Goal: Transaction & Acquisition: Obtain resource

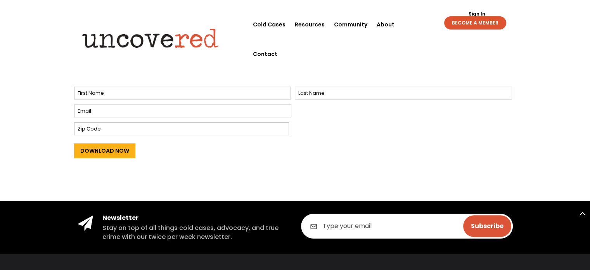
scroll to position [349, 0]
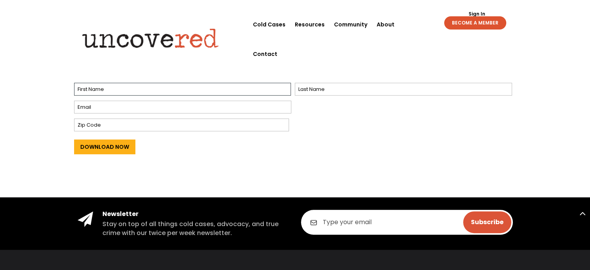
click at [136, 88] on input "First" at bounding box center [182, 89] width 217 height 13
type input "Sharon"
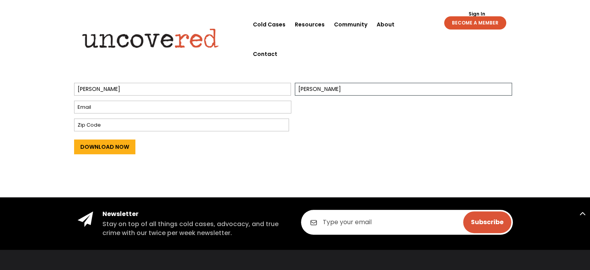
type input "Bray"
click at [138, 104] on input "Email *" at bounding box center [182, 106] width 217 height 13
type input "sharonbray@yahoo.com"
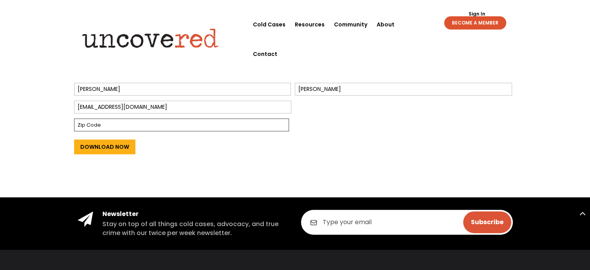
click at [137, 122] on input "Zip Code" at bounding box center [181, 124] width 215 height 13
type input "38558"
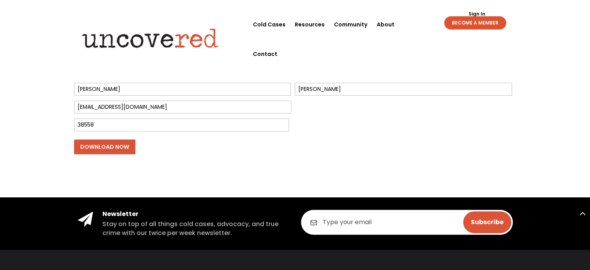
click at [117, 147] on input "Download Now" at bounding box center [104, 146] width 61 height 15
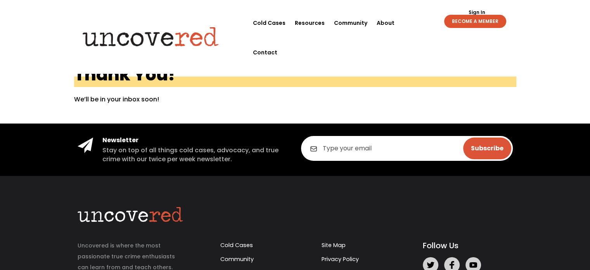
click at [394, 149] on input "email" at bounding box center [407, 148] width 212 height 25
type input "sharonbray@yahoo.com"
click at [486, 151] on input "Subscribe" at bounding box center [487, 148] width 48 height 22
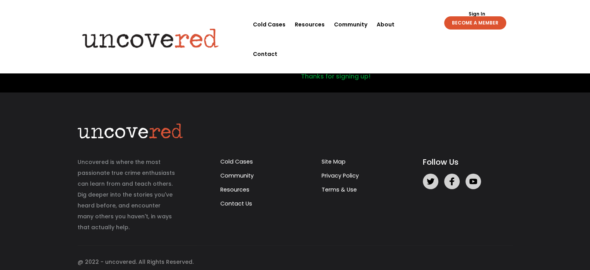
scroll to position [99, 0]
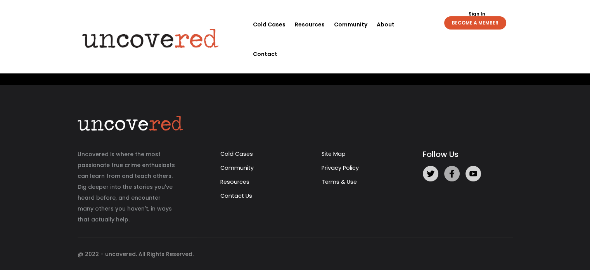
click at [454, 174] on icon at bounding box center [452, 174] width 8 height 8
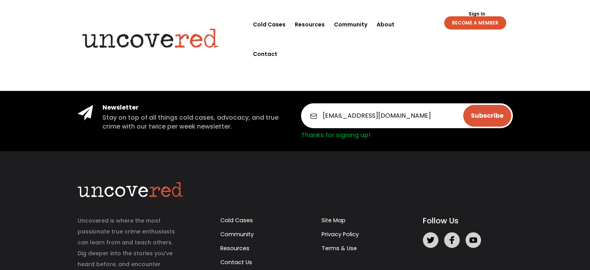
scroll to position [0, 0]
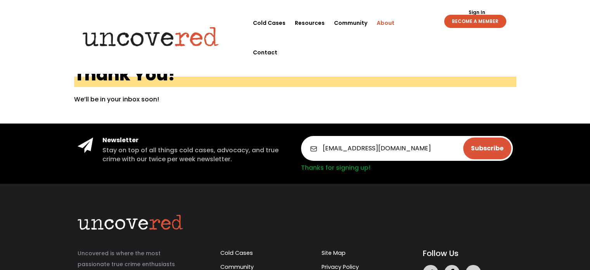
click at [390, 20] on link "About" at bounding box center [386, 22] width 18 height 29
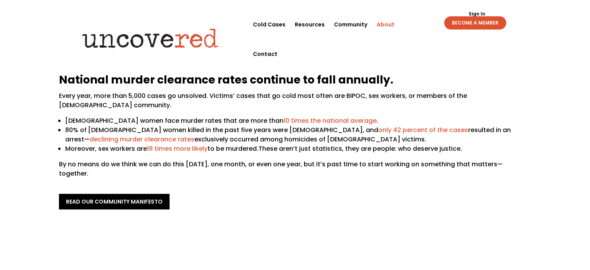
scroll to position [78, 0]
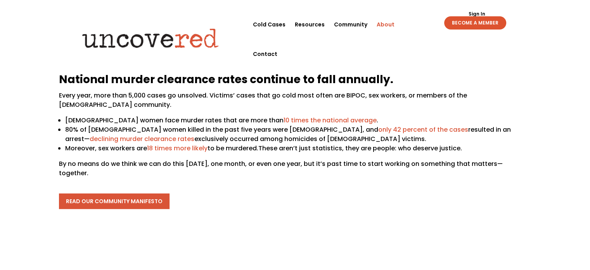
click at [140, 194] on link "read our community manifesto" at bounding box center [114, 201] width 111 height 16
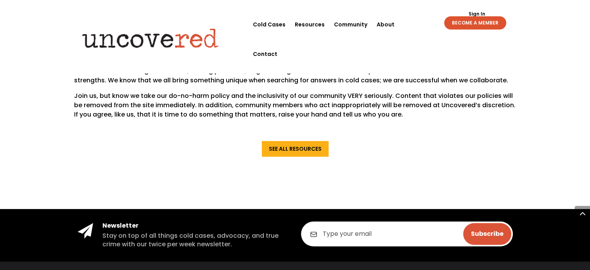
scroll to position [698, 0]
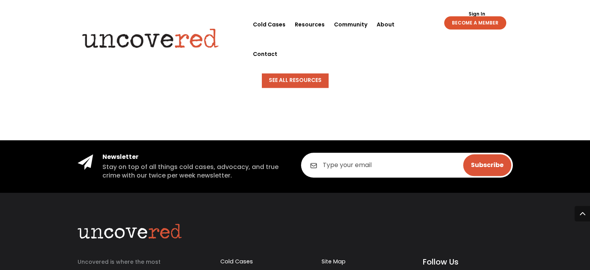
click at [298, 72] on link "See All Resources" at bounding box center [295, 80] width 67 height 16
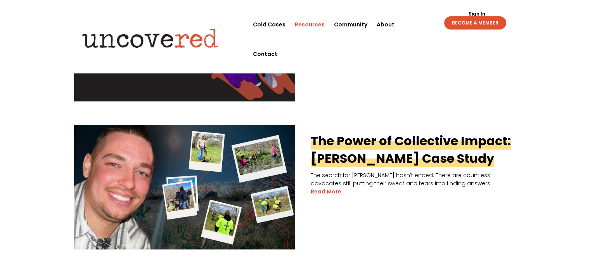
scroll to position [310, 0]
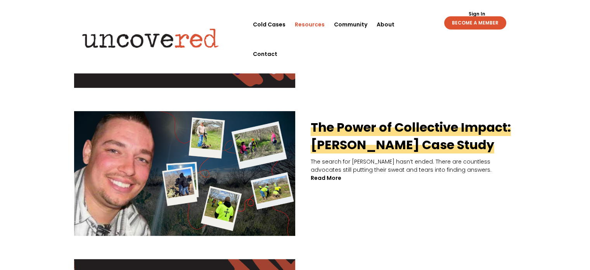
click at [329, 175] on link "read more" at bounding box center [326, 178] width 31 height 8
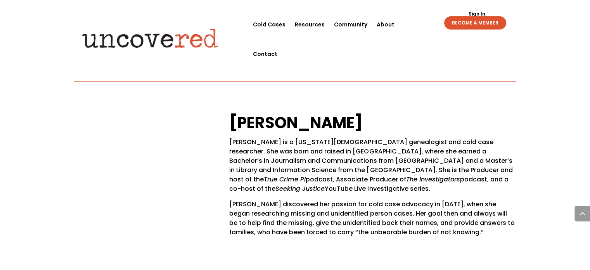
scroll to position [3763, 0]
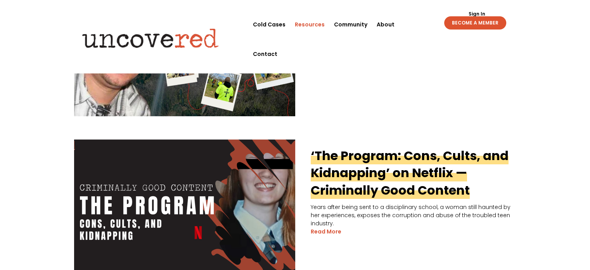
scroll to position [286, 0]
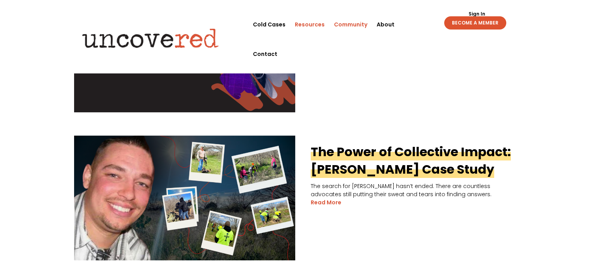
click at [353, 26] on link "Community" at bounding box center [350, 24] width 33 height 29
click at [477, 22] on link "BECOME A MEMBER" at bounding box center [475, 22] width 62 height 13
